Goal: Entertainment & Leisure: Consume media (video, audio)

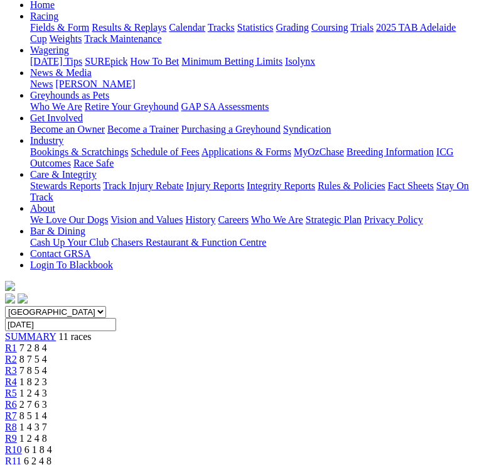
scroll to position [136, 0]
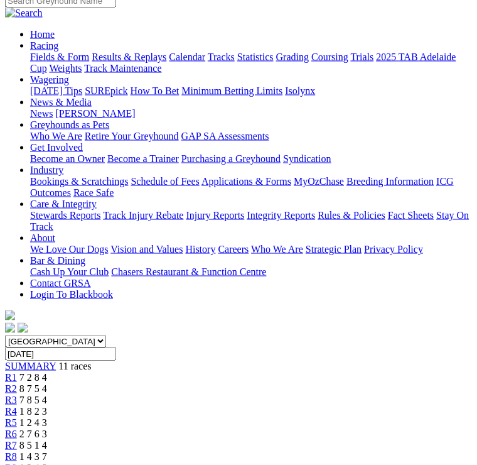
scroll to position [109, 0]
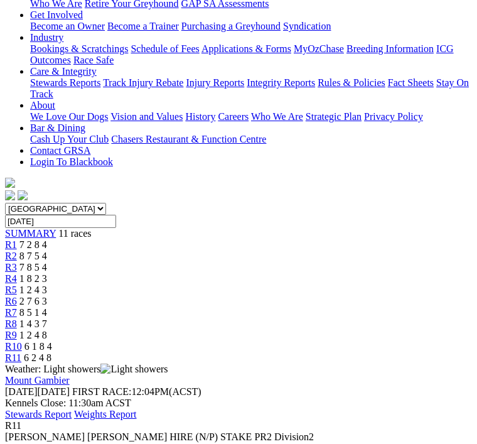
scroll to position [237, 0]
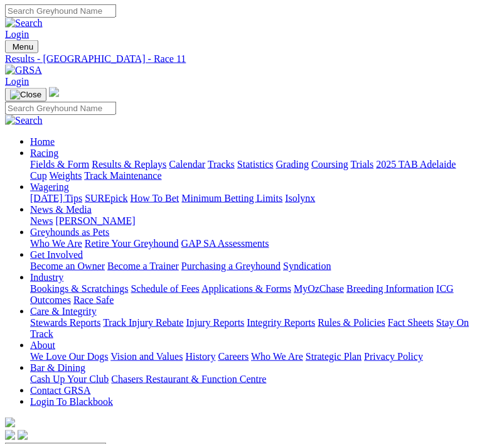
scroll to position [0, 0]
